Goal: Task Accomplishment & Management: Manage account settings

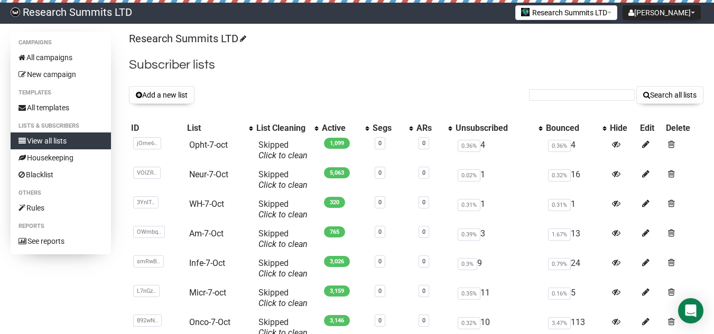
click at [164, 98] on button "Add a new list" at bounding box center [161, 95] width 65 height 18
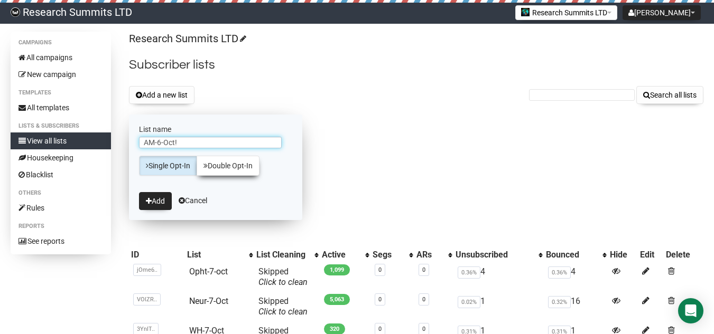
type input "AM-6-Oct!"
click at [205, 166] on icon at bounding box center [205, 165] width 4 height 7
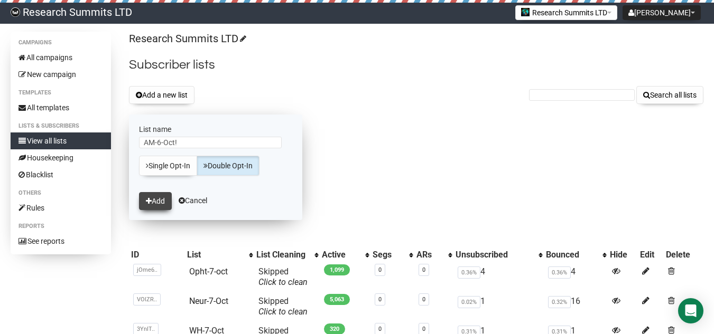
click at [158, 197] on button "Add" at bounding box center [155, 201] width 33 height 18
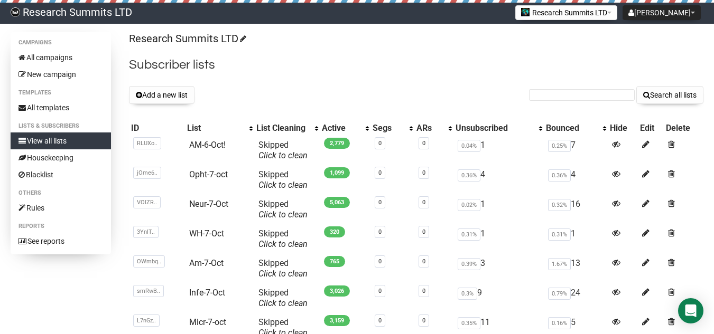
click at [173, 89] on button "Add a new list" at bounding box center [161, 95] width 65 height 18
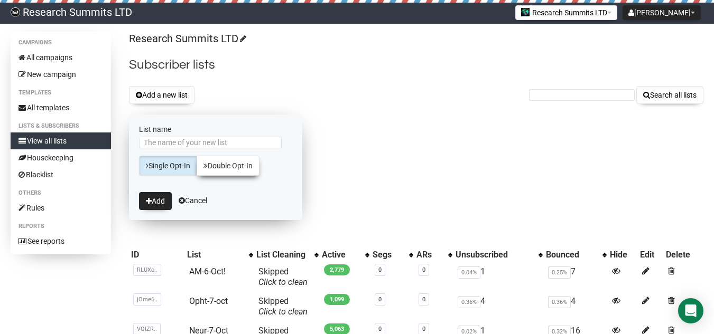
click at [217, 157] on link "Double Opt-In" at bounding box center [227, 166] width 63 height 20
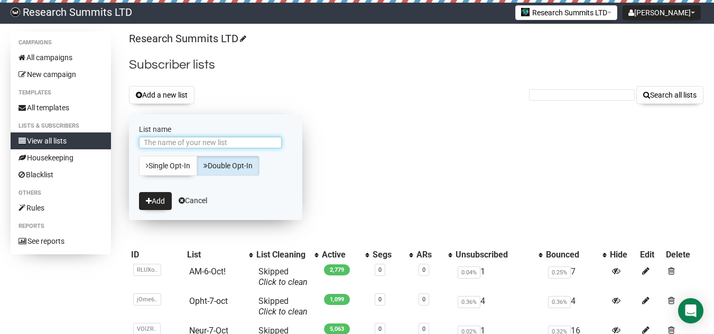
click at [200, 147] on input "List name" at bounding box center [210, 143] width 143 height 12
type input "Micr-6-[DATE]"
click at [160, 196] on button "Add" at bounding box center [155, 201] width 33 height 18
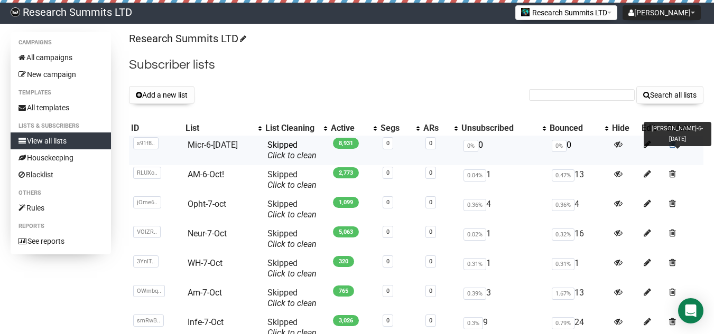
click at [669, 143] on span at bounding box center [672, 144] width 7 height 9
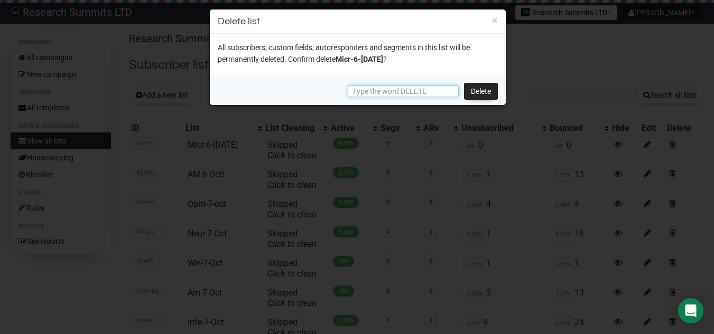
click at [401, 90] on input "text" at bounding box center [403, 92] width 111 height 12
type input "DELETE"
click at [477, 88] on link "Delete" at bounding box center [481, 91] width 34 height 17
click at [485, 91] on link "Delete" at bounding box center [481, 91] width 34 height 17
click at [475, 88] on link "Delete" at bounding box center [481, 91] width 34 height 17
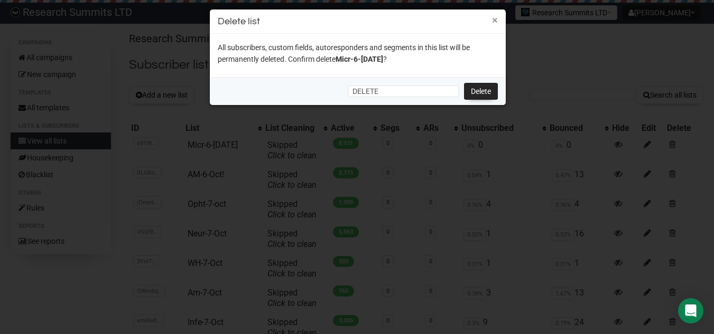
click at [494, 24] on button "×" at bounding box center [495, 20] width 6 height 10
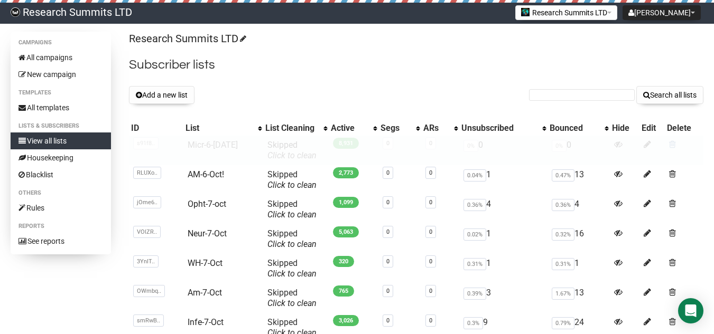
click at [668, 143] on tbody "s91f8.. s91f8h370FWaAmoTk7Q3Ng Micr-6-oct1 Skipped You can be flagged for spam …" at bounding box center [416, 284] width 574 height 296
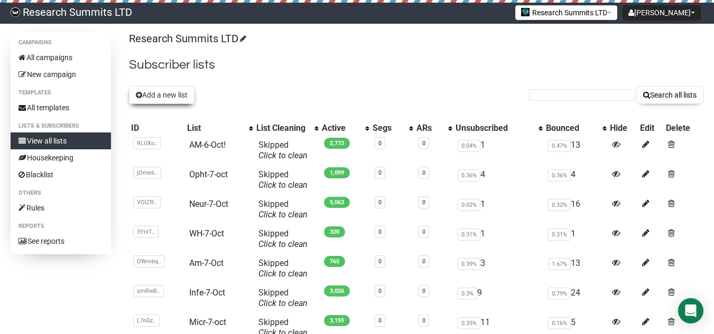
click at [173, 92] on button "Add a new list" at bounding box center [161, 95] width 65 height 18
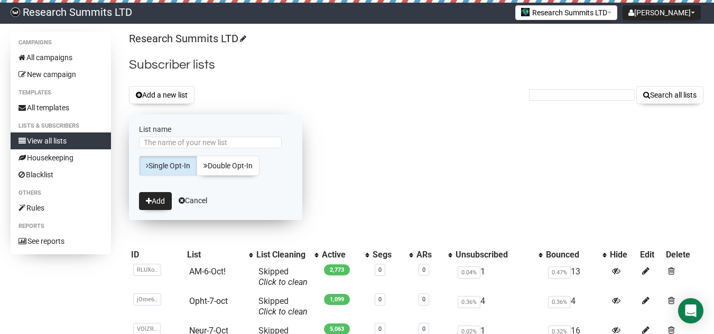
click at [202, 148] on div at bounding box center [215, 145] width 153 height 16
click at [202, 143] on input "List name" at bounding box center [210, 143] width 143 height 12
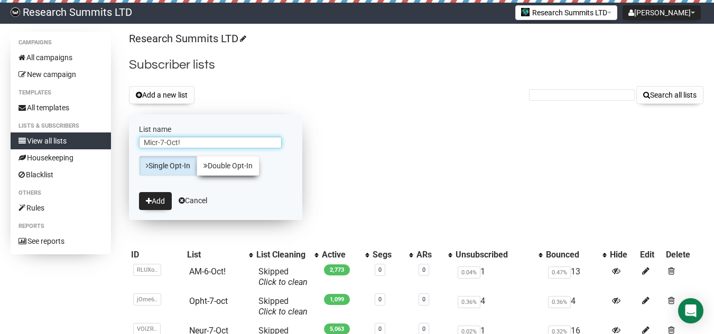
type input "Micr-7-Oct!"
click at [218, 158] on link "Double Opt-In" at bounding box center [227, 166] width 63 height 20
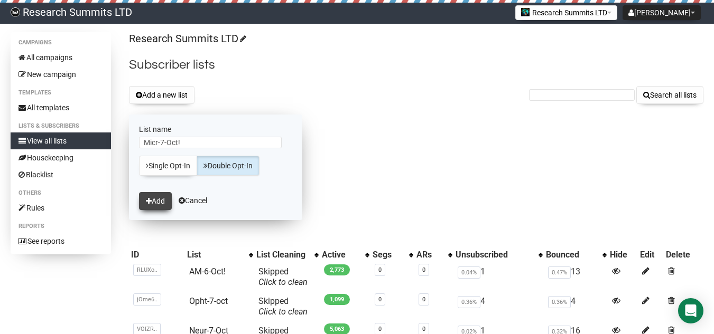
click at [167, 204] on button "Add" at bounding box center [155, 201] width 33 height 18
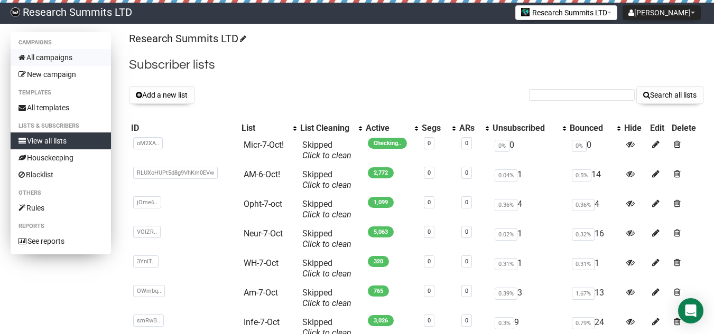
click at [57, 58] on link "All campaigns" at bounding box center [61, 57] width 100 height 17
